Goal: Obtain resource: Download file/media

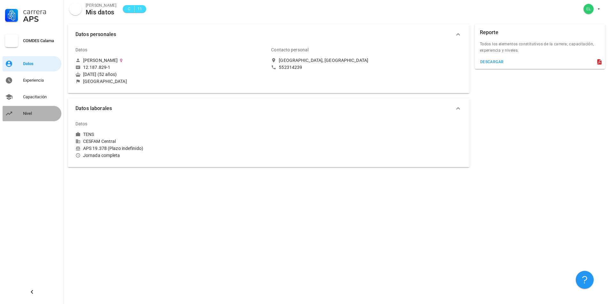
click at [28, 114] on div "Nivel" at bounding box center [41, 113] width 36 height 5
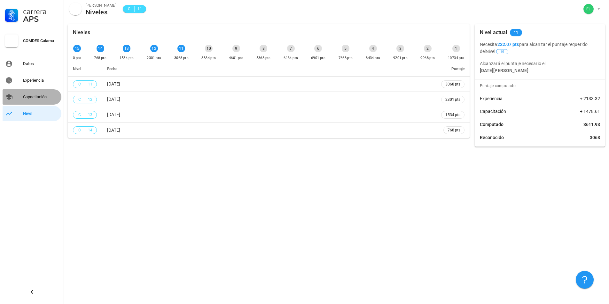
click at [30, 97] on div "Capacitación" at bounding box center [41, 97] width 36 height 5
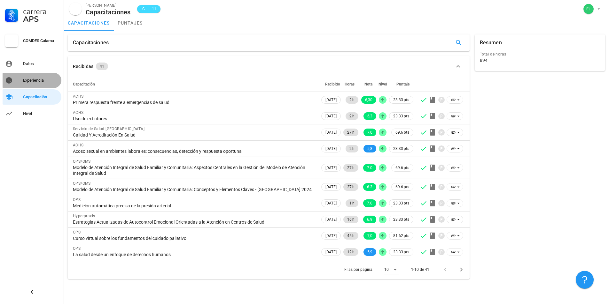
click at [36, 77] on div "Experiencia" at bounding box center [41, 80] width 36 height 10
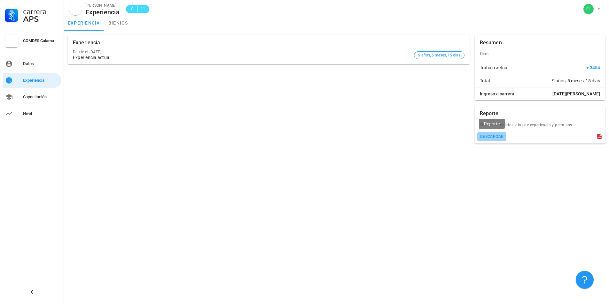
click at [493, 138] on div "descargar" at bounding box center [492, 137] width 24 height 4
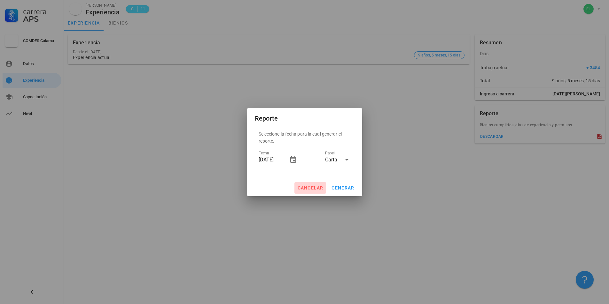
click at [314, 189] on span "cancelar" at bounding box center [310, 188] width 26 height 5
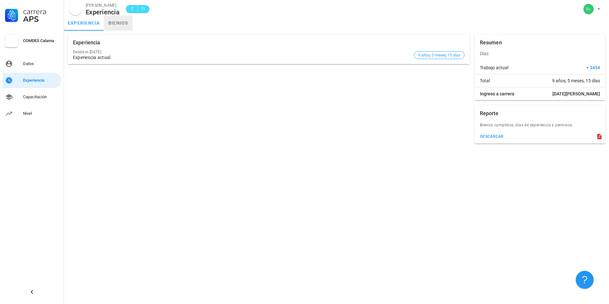
click at [124, 24] on link "bienios" at bounding box center [118, 22] width 29 height 15
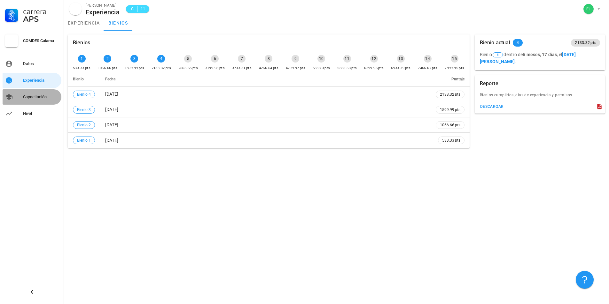
click at [33, 95] on div "Capacitación" at bounding box center [41, 97] width 36 height 5
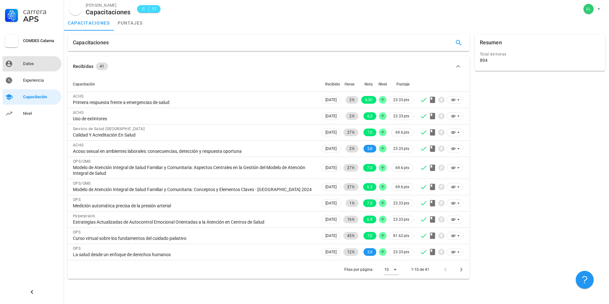
click at [39, 65] on div "Datos" at bounding box center [41, 63] width 36 height 5
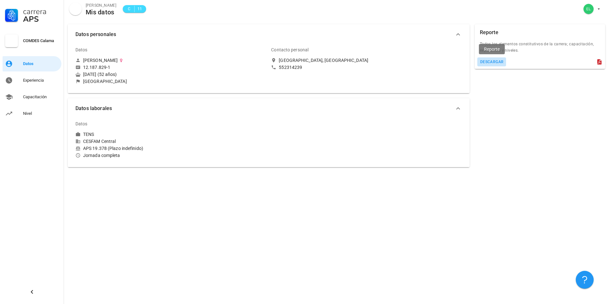
click at [493, 60] on div "descargar" at bounding box center [492, 62] width 24 height 4
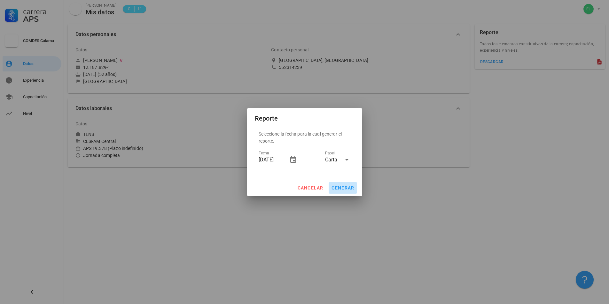
click at [338, 192] on button "generar" at bounding box center [342, 188] width 28 height 12
